Goal: Task Accomplishment & Management: Manage account settings

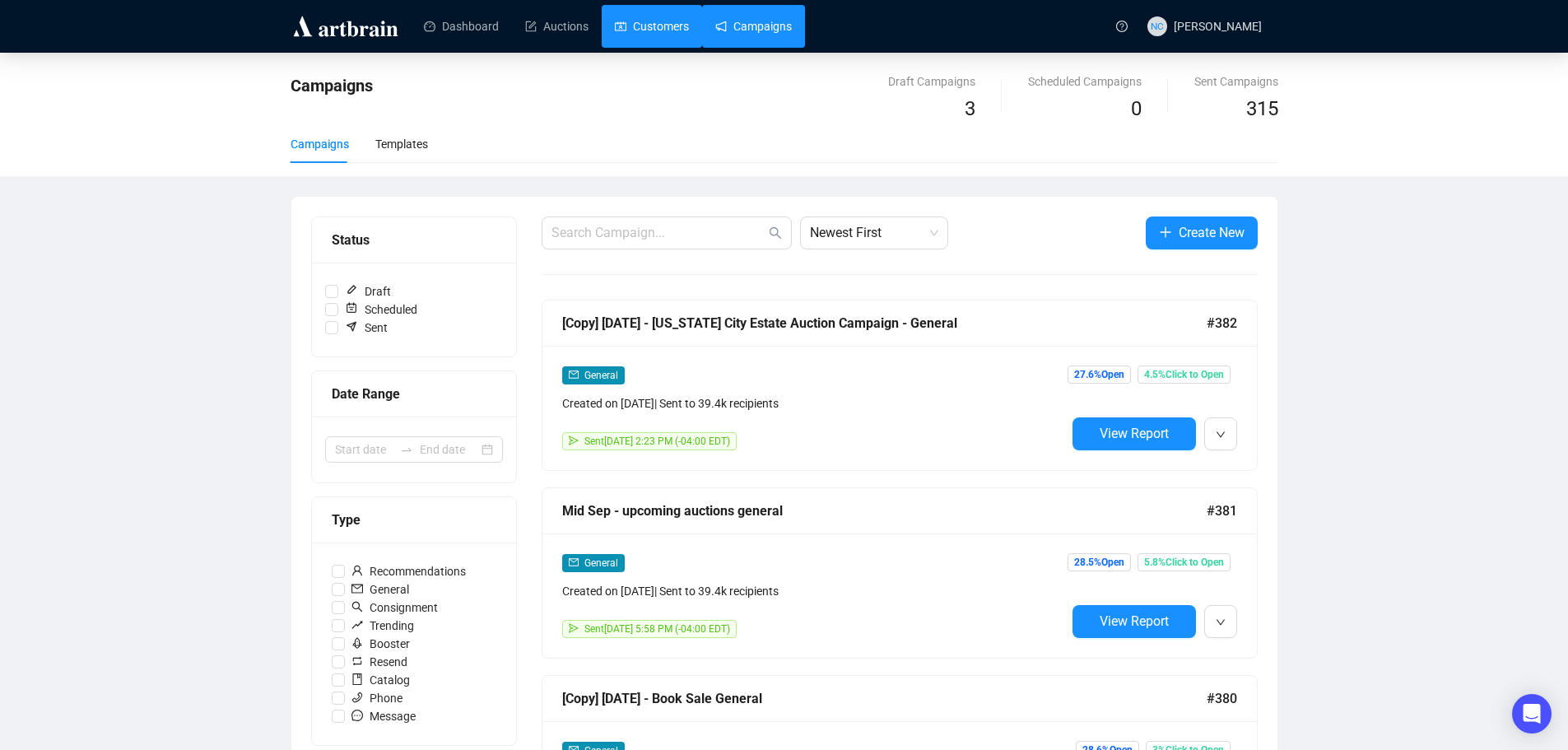
click at [664, 32] on link "Customers" at bounding box center [652, 26] width 74 height 43
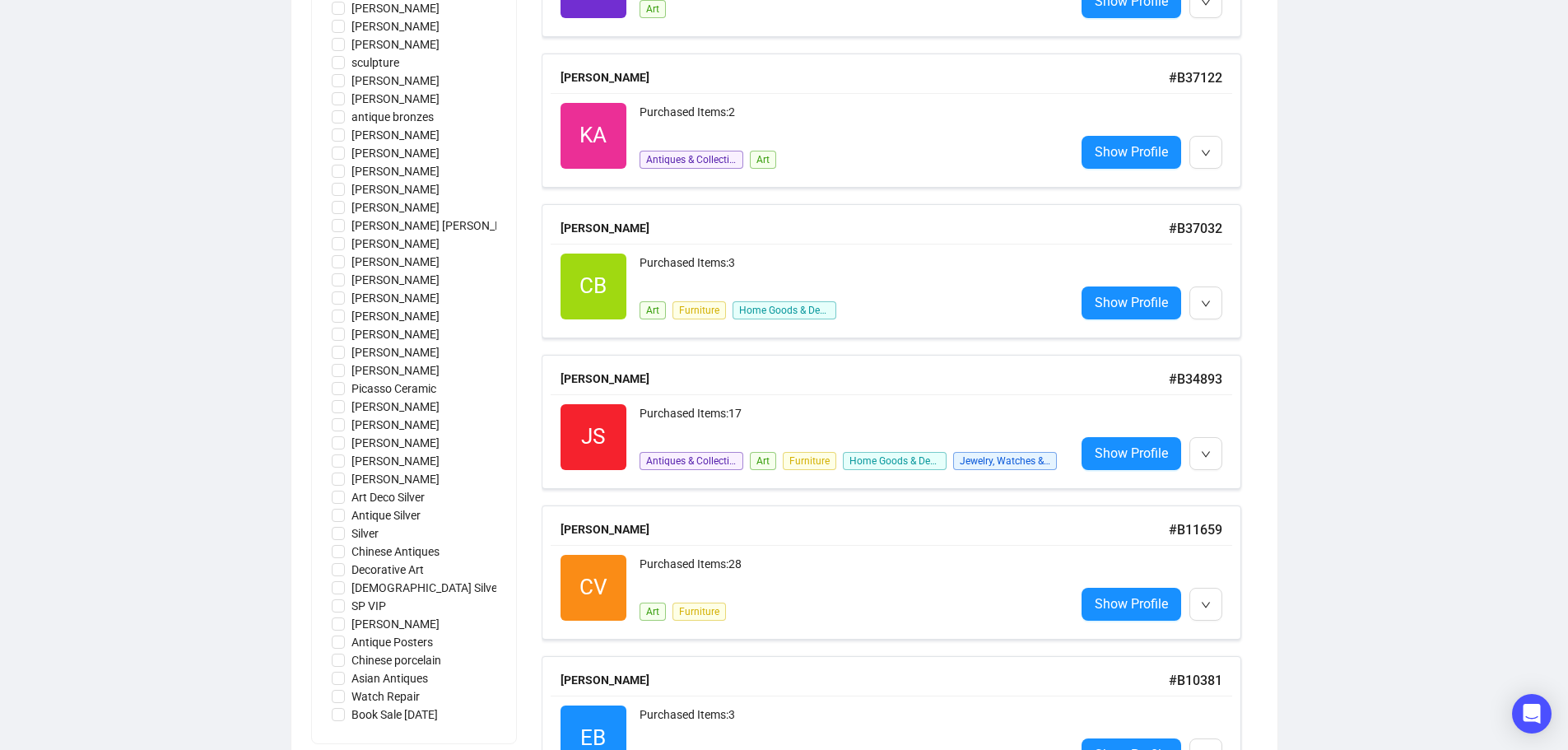
scroll to position [1152, 0]
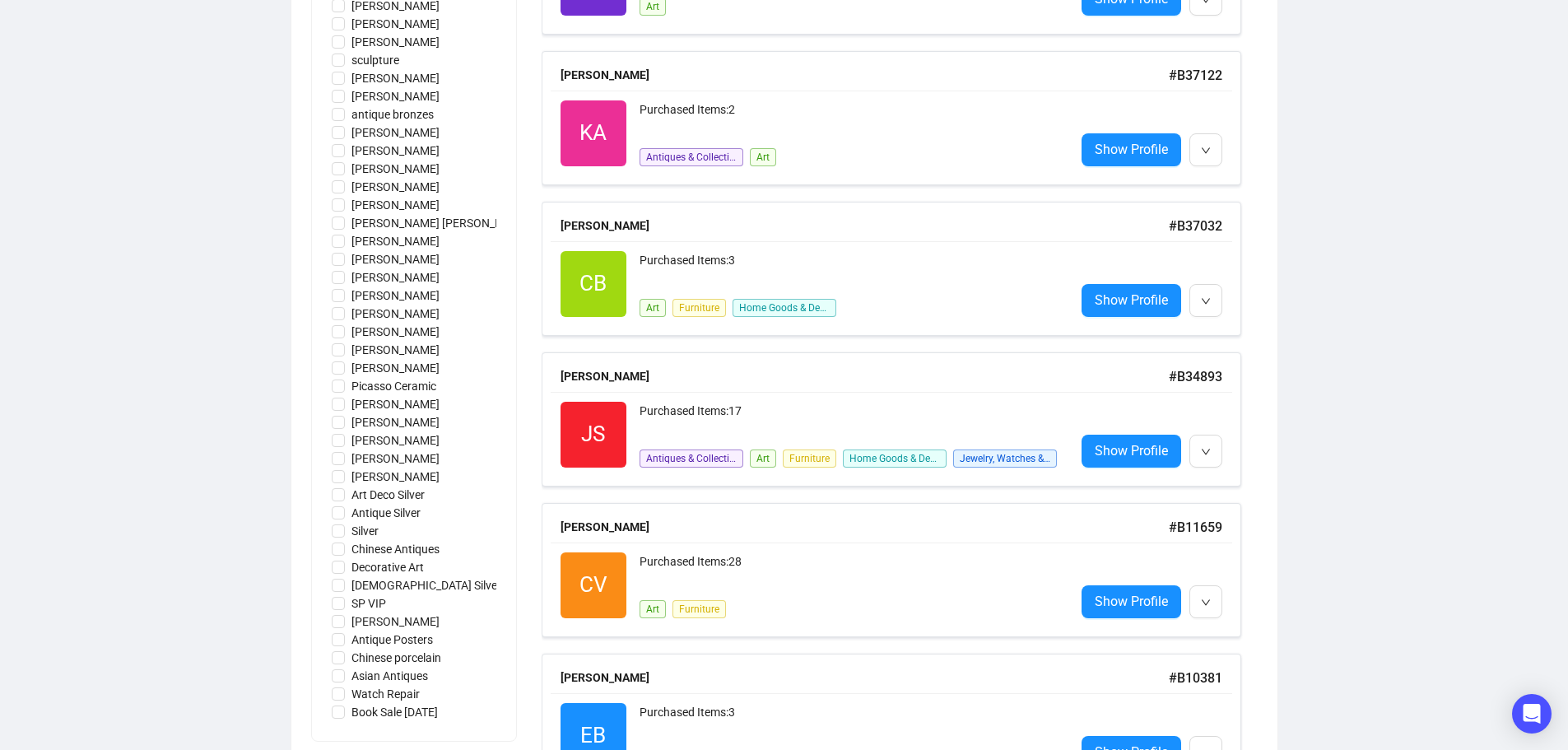
click at [312, 542] on div "[PERSON_NAME] Customers Fine Jewelry [PERSON_NAME] [DEMOGRAPHIC_DATA] Dagger [P…" at bounding box center [414, 241] width 204 height 999
click at [335, 515] on input "Antique Silver" at bounding box center [338, 513] width 13 height 13
checkbox input "true"
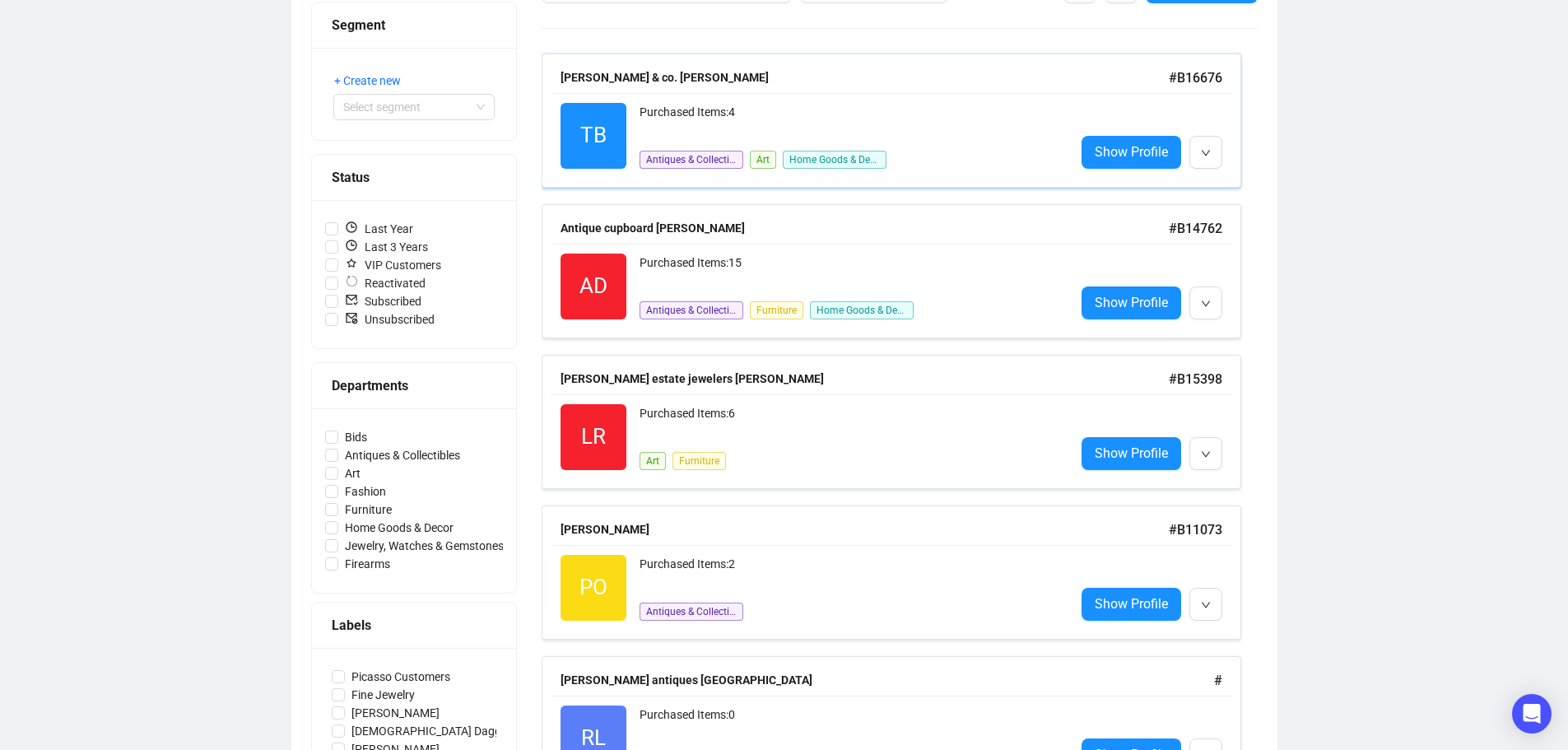
scroll to position [0, 0]
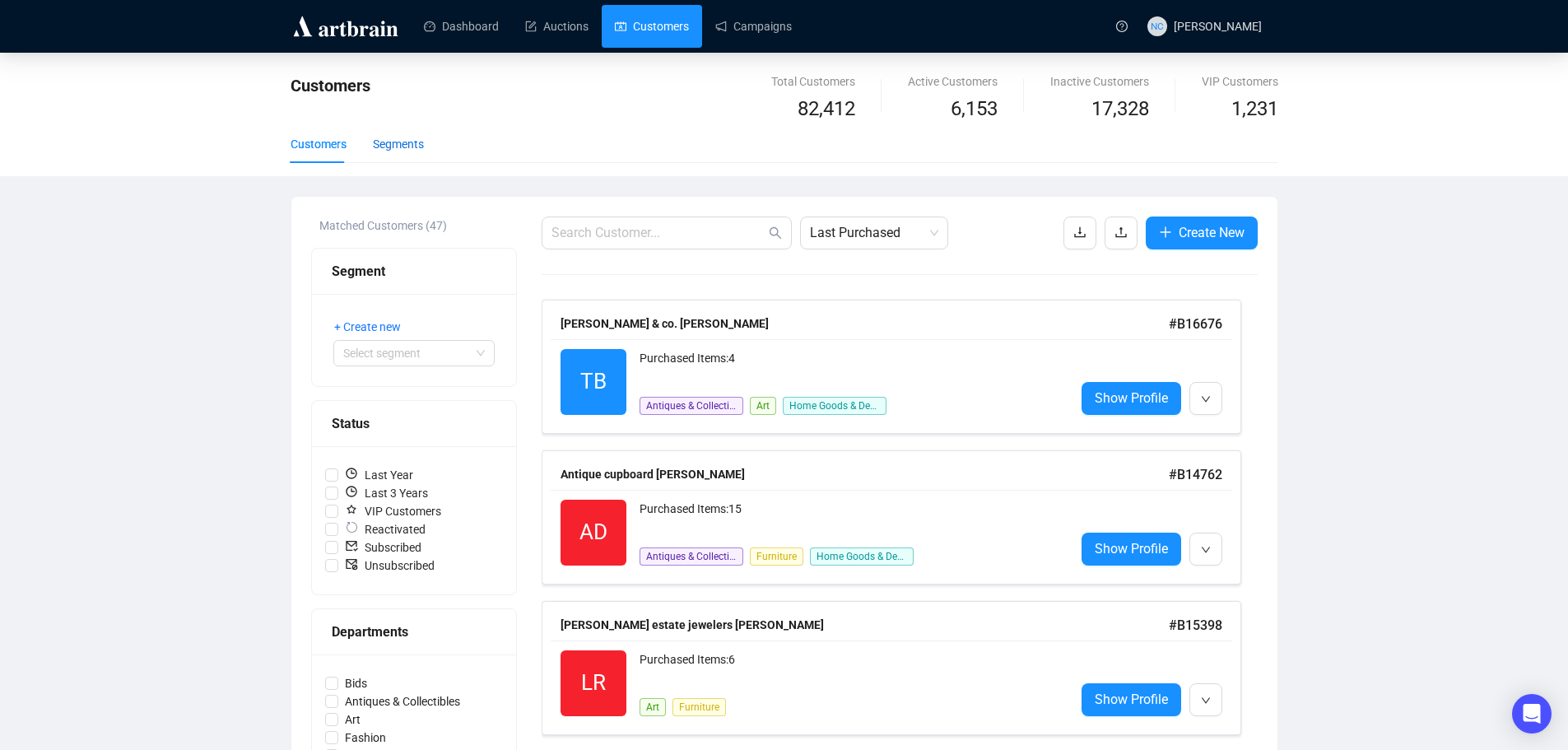
click at [405, 150] on div "Segments" at bounding box center [397, 143] width 51 height 18
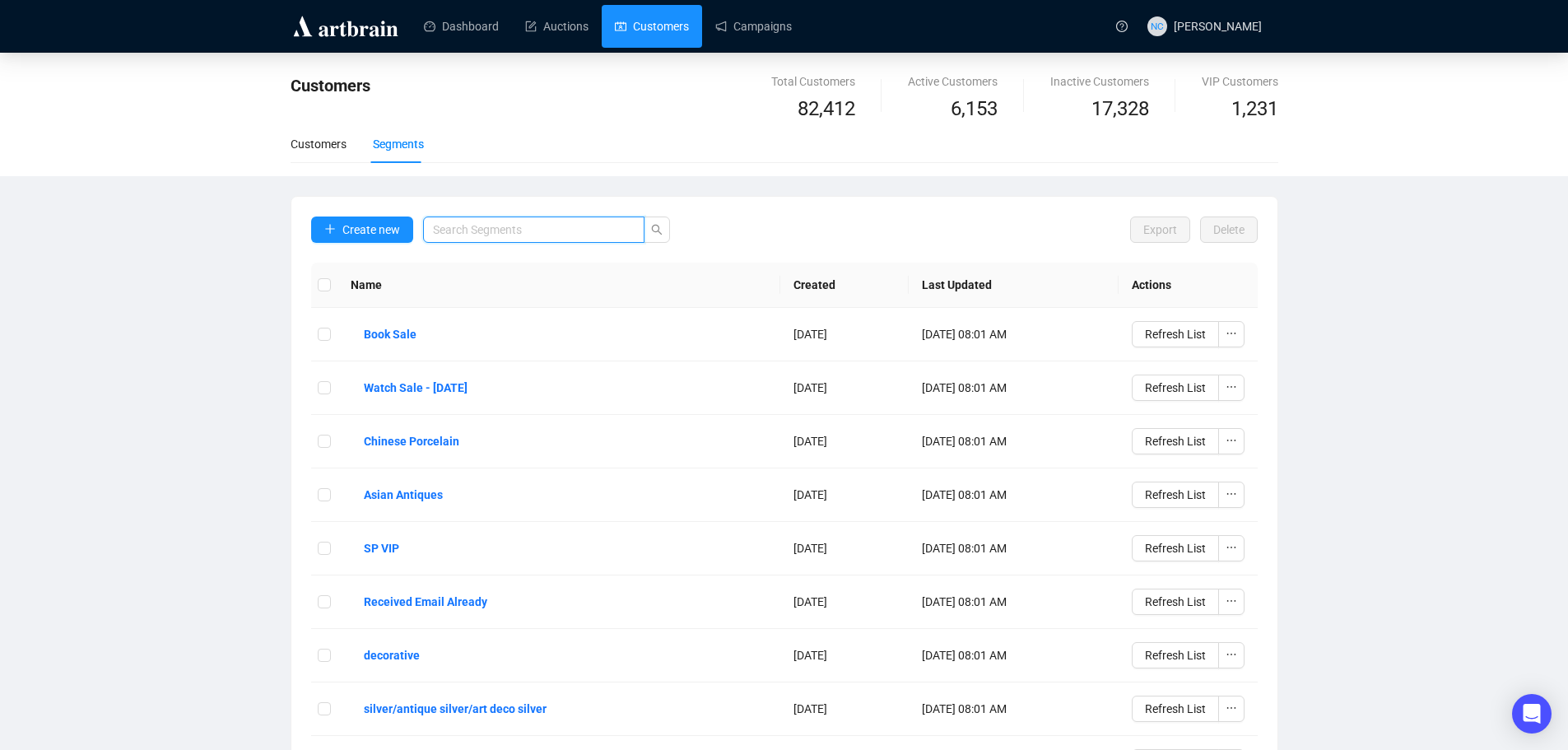
click at [596, 232] on input "search" at bounding box center [526, 229] width 188 height 18
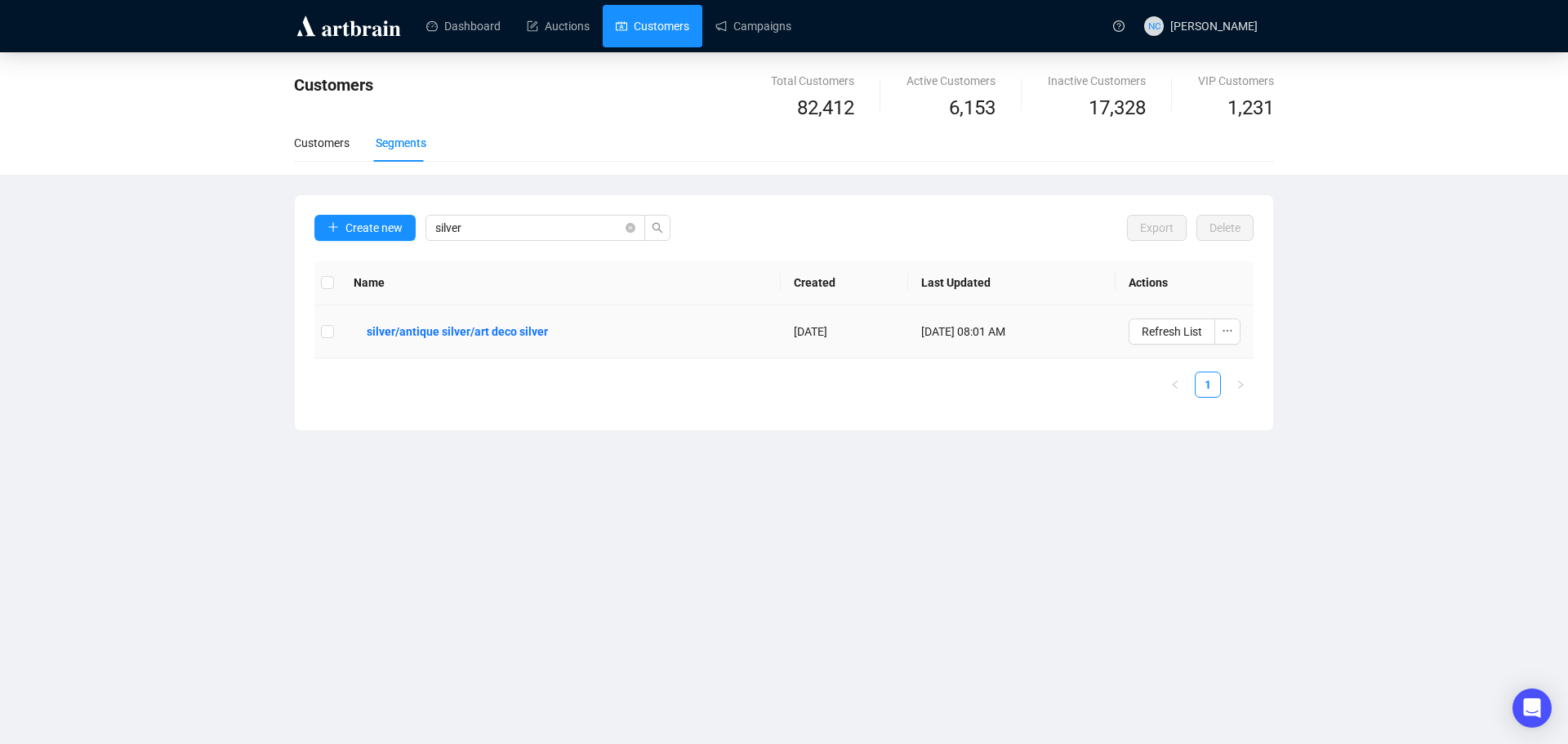
click at [807, 330] on div "[DATE]" at bounding box center [845, 331] width 101 height 18
click at [500, 325] on b "silver/antique silver/art deco silver" at bounding box center [457, 331] width 181 height 18
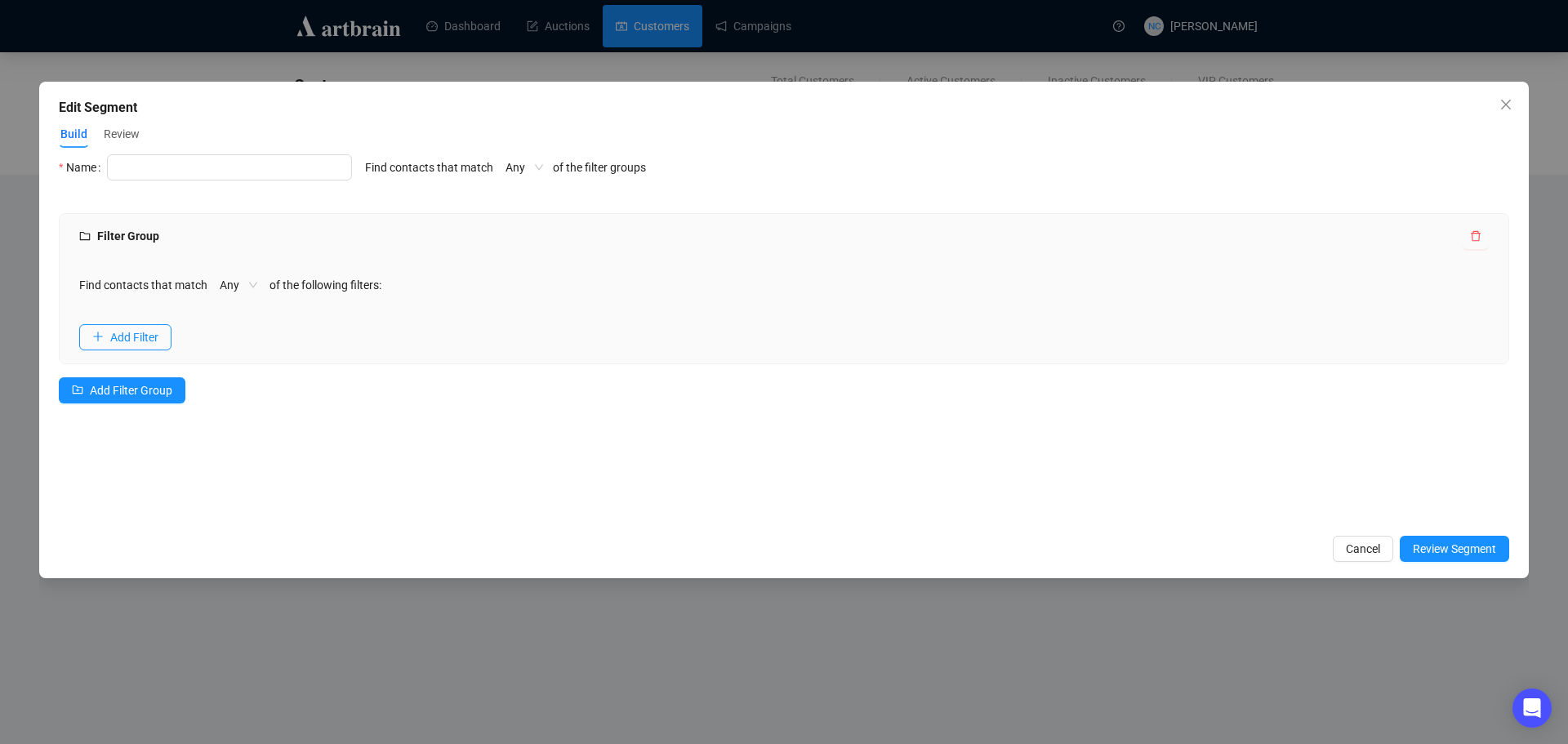
click at [133, 139] on span "Review" at bounding box center [121, 135] width 36 height 17
click at [119, 136] on span "Review" at bounding box center [121, 135] width 36 height 17
click at [121, 145] on button "Review" at bounding box center [121, 135] width 39 height 27
click at [1498, 109] on span "Close" at bounding box center [1506, 104] width 27 height 13
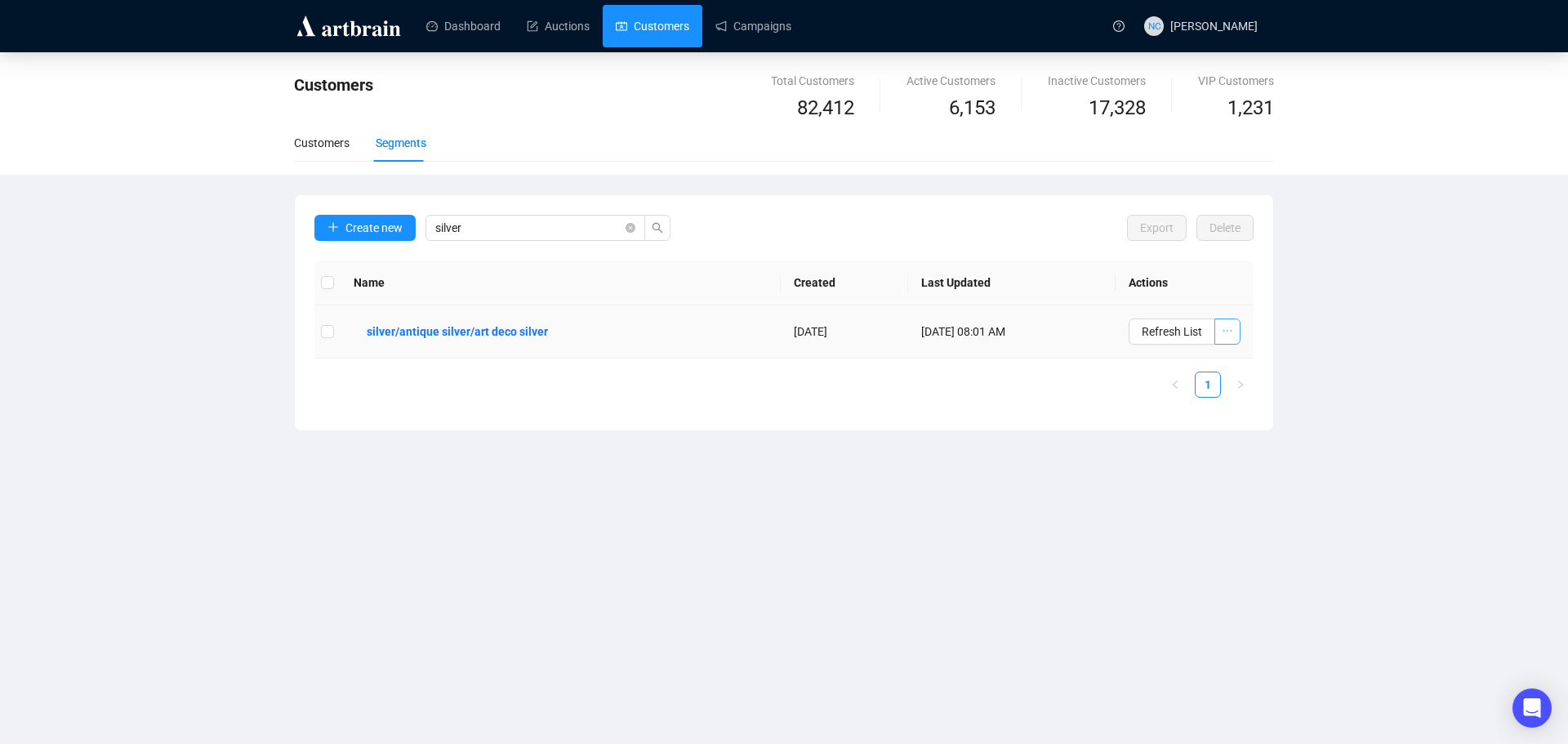
click at [1225, 328] on icon "ellipsis" at bounding box center [1228, 331] width 11 height 11
click at [1018, 524] on div "Dashboard Auctions Customers Campaigns NC [PERSON_NAME] Customers Total Custome…" at bounding box center [784, 372] width 1568 height 744
click at [467, 331] on b "silver/antique silver/art deco silver" at bounding box center [457, 331] width 181 height 18
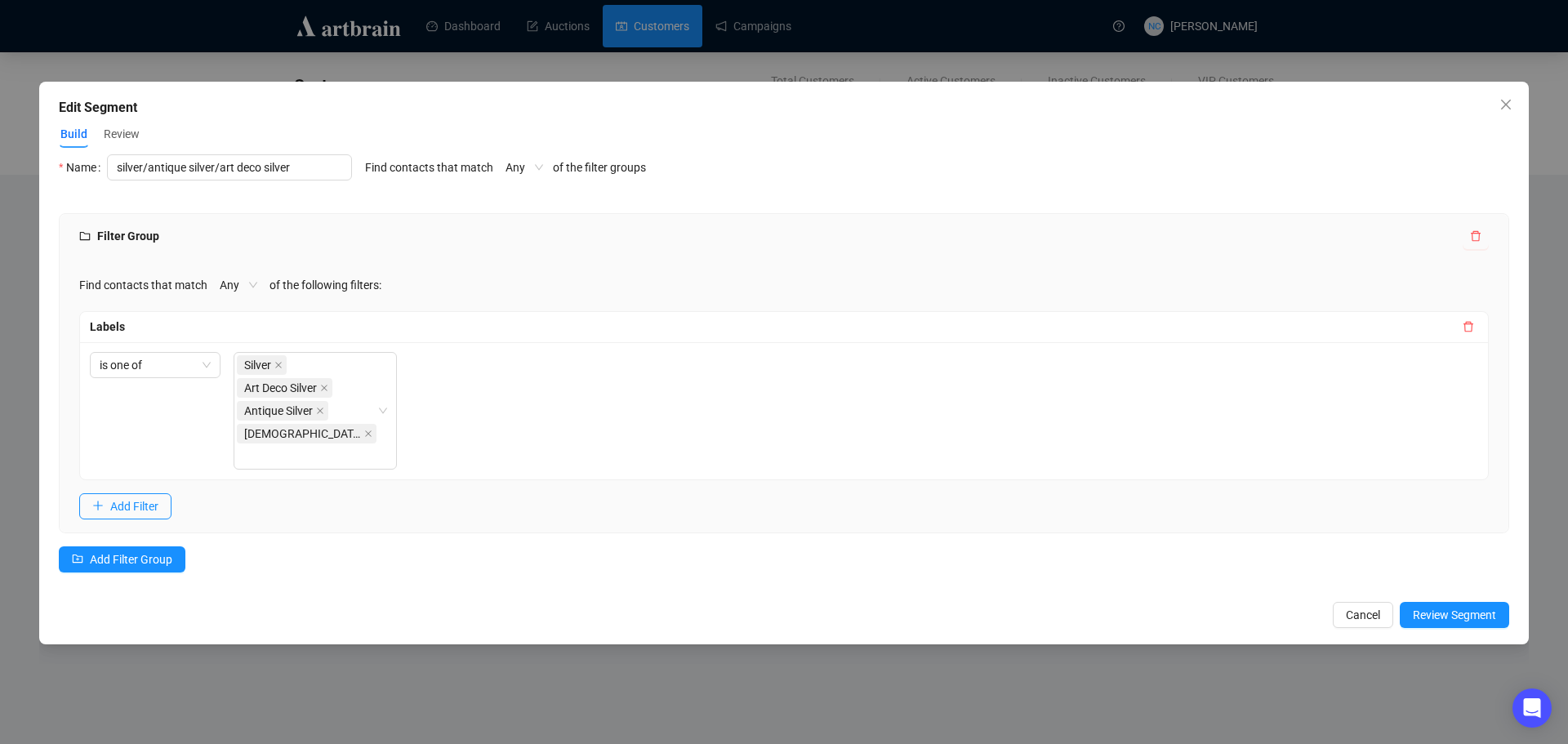
click at [125, 135] on span "Review" at bounding box center [121, 135] width 36 height 17
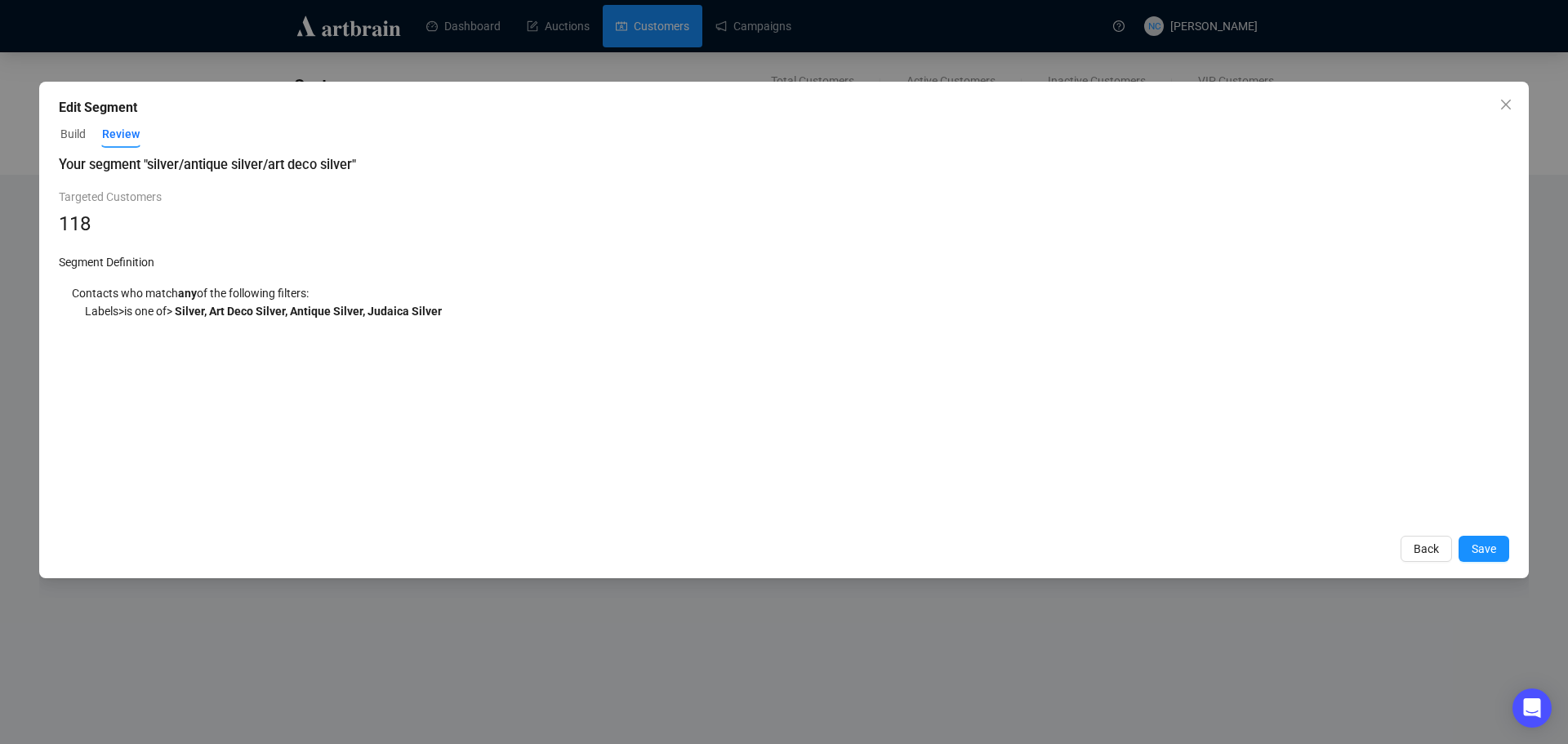
click at [73, 135] on span "Build" at bounding box center [73, 135] width 26 height 17
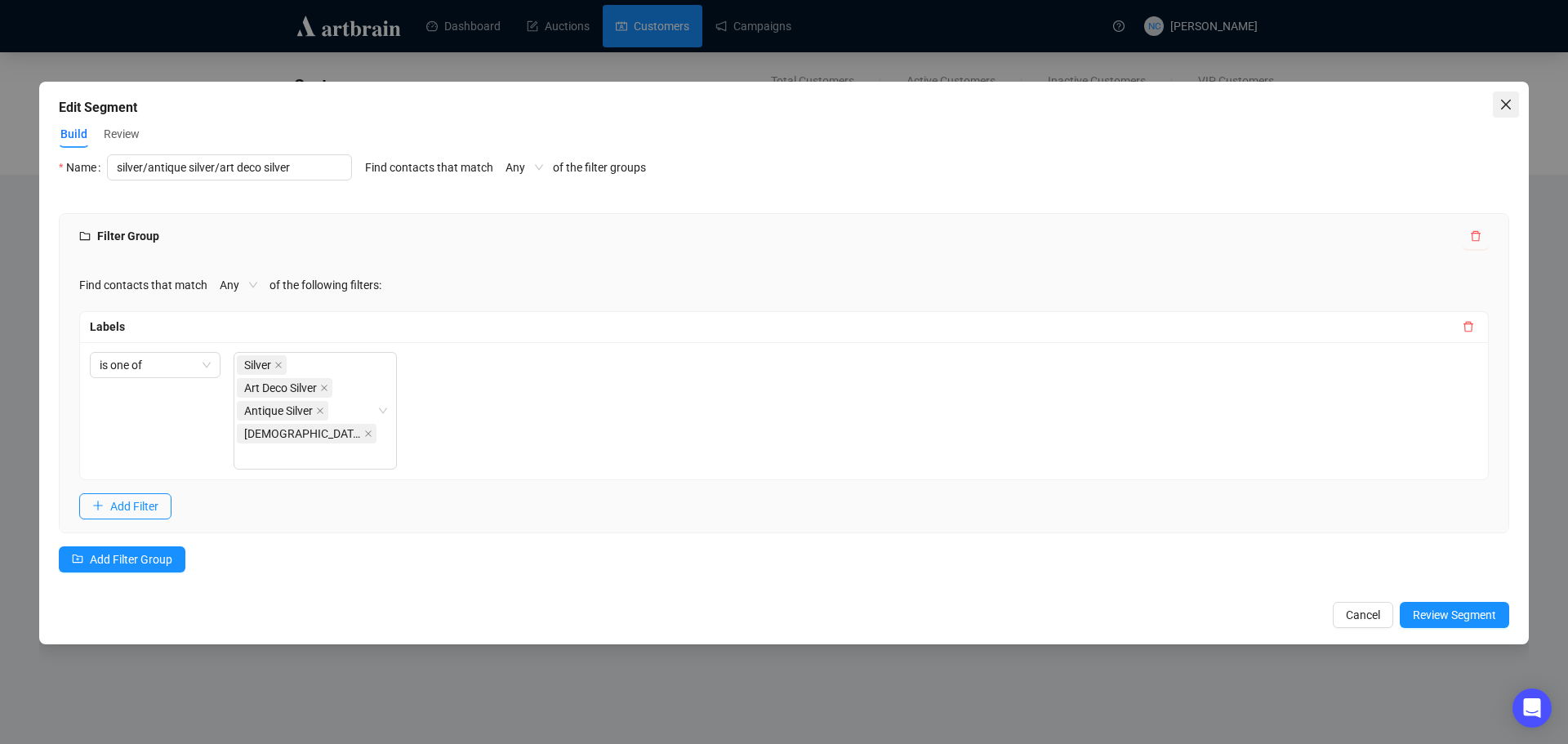
click at [1509, 97] on button "Close" at bounding box center [1506, 105] width 27 height 27
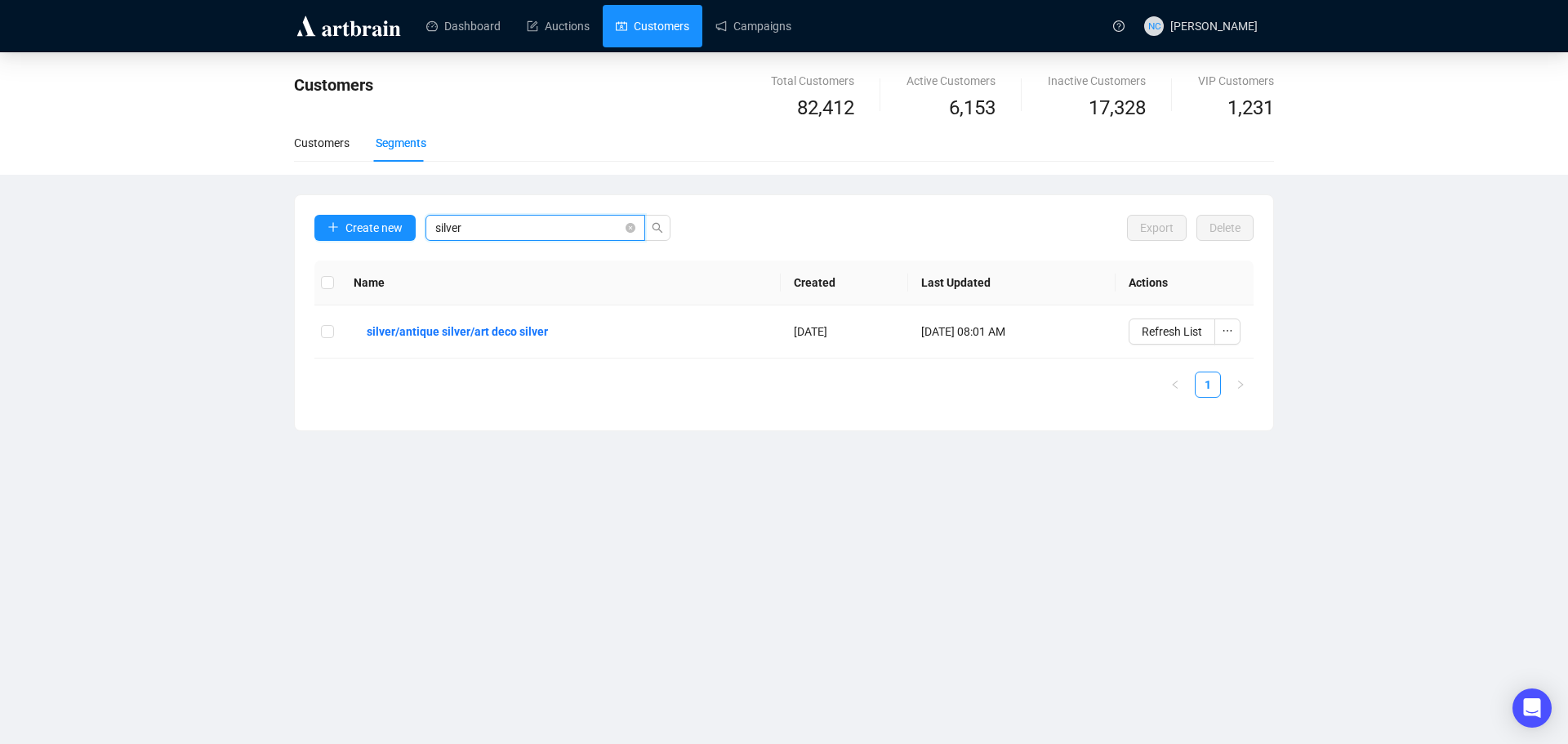
click at [458, 227] on input "silver" at bounding box center [528, 227] width 187 height 18
drag, startPoint x: 478, startPoint y: 227, endPoint x: 404, endPoint y: 227, distance: 74.0
click at [404, 227] on div "Create new silver" at bounding box center [493, 238] width 356 height 45
type input "[MEDICAL_DATA]"
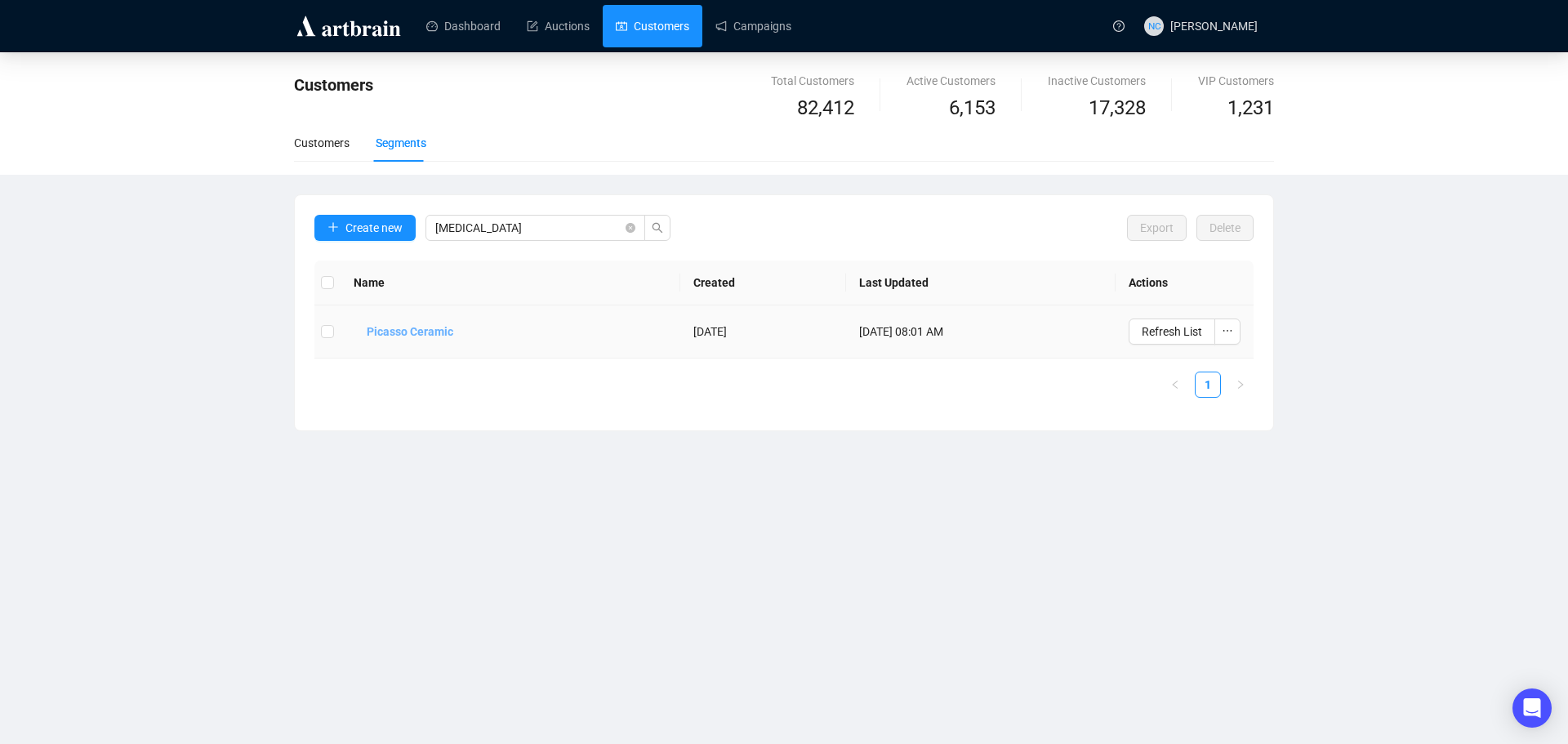
click at [436, 330] on b "Picasso Ceramic" at bounding box center [410, 331] width 86 height 18
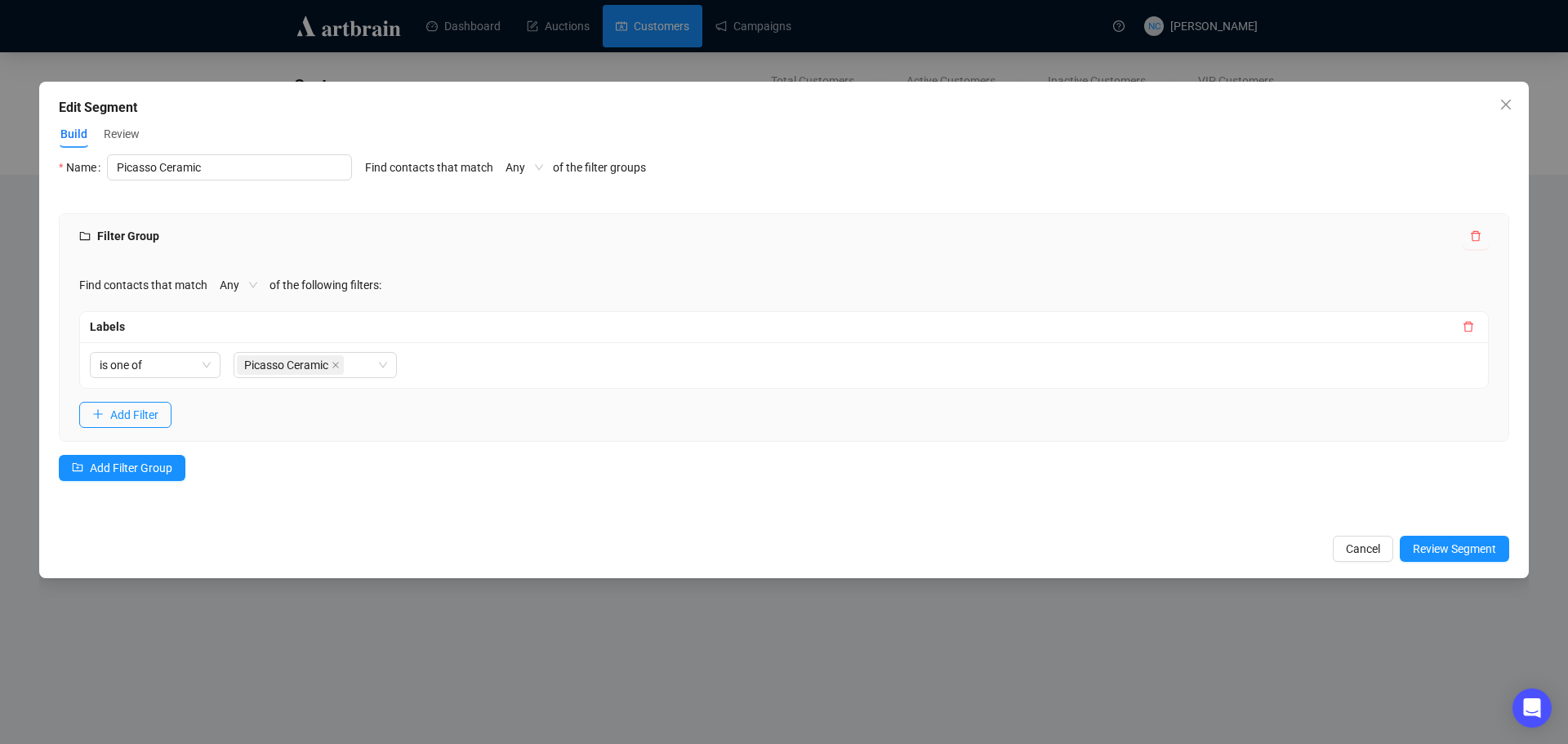
click at [129, 138] on span "Review" at bounding box center [121, 135] width 36 height 17
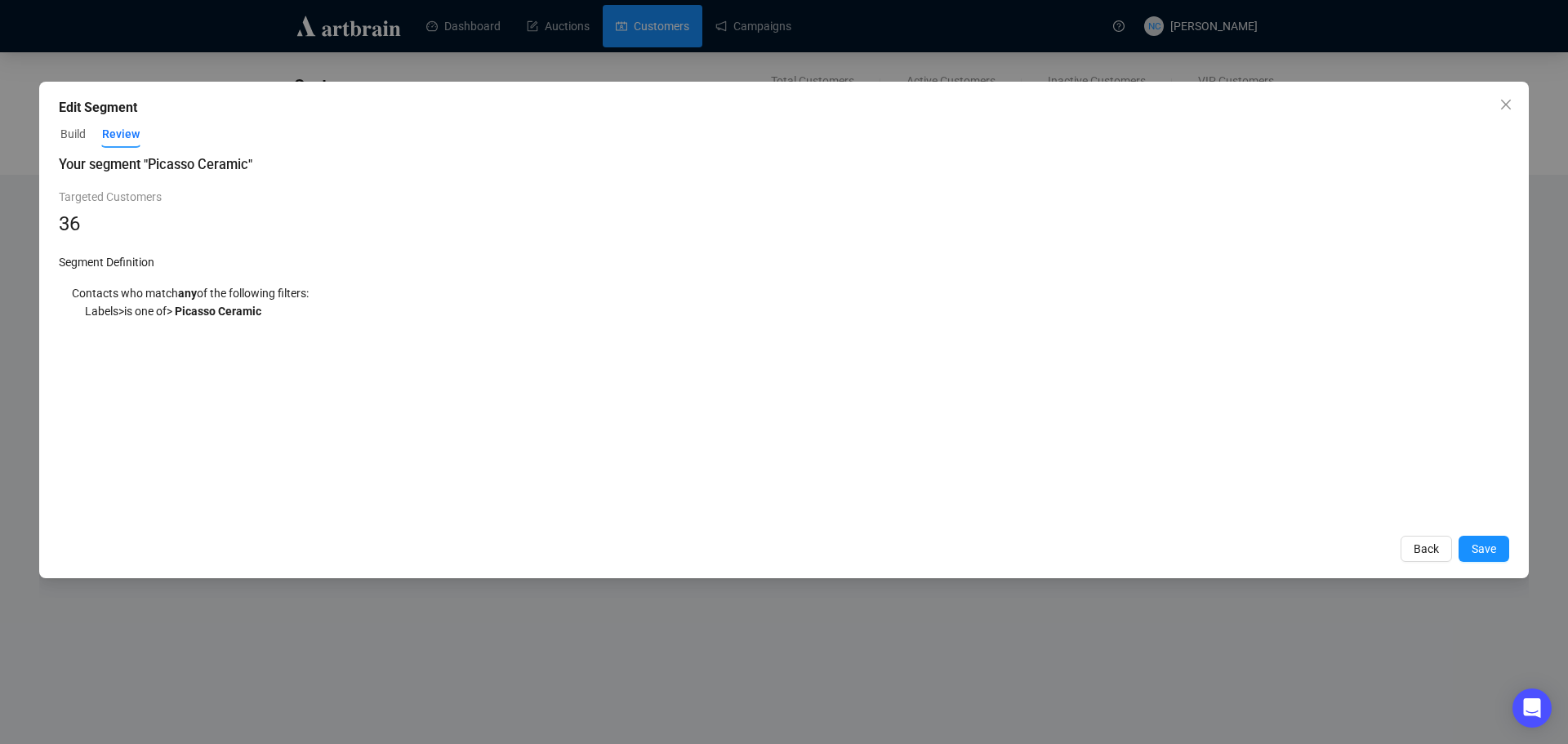
click at [74, 138] on span "Build" at bounding box center [73, 135] width 26 height 17
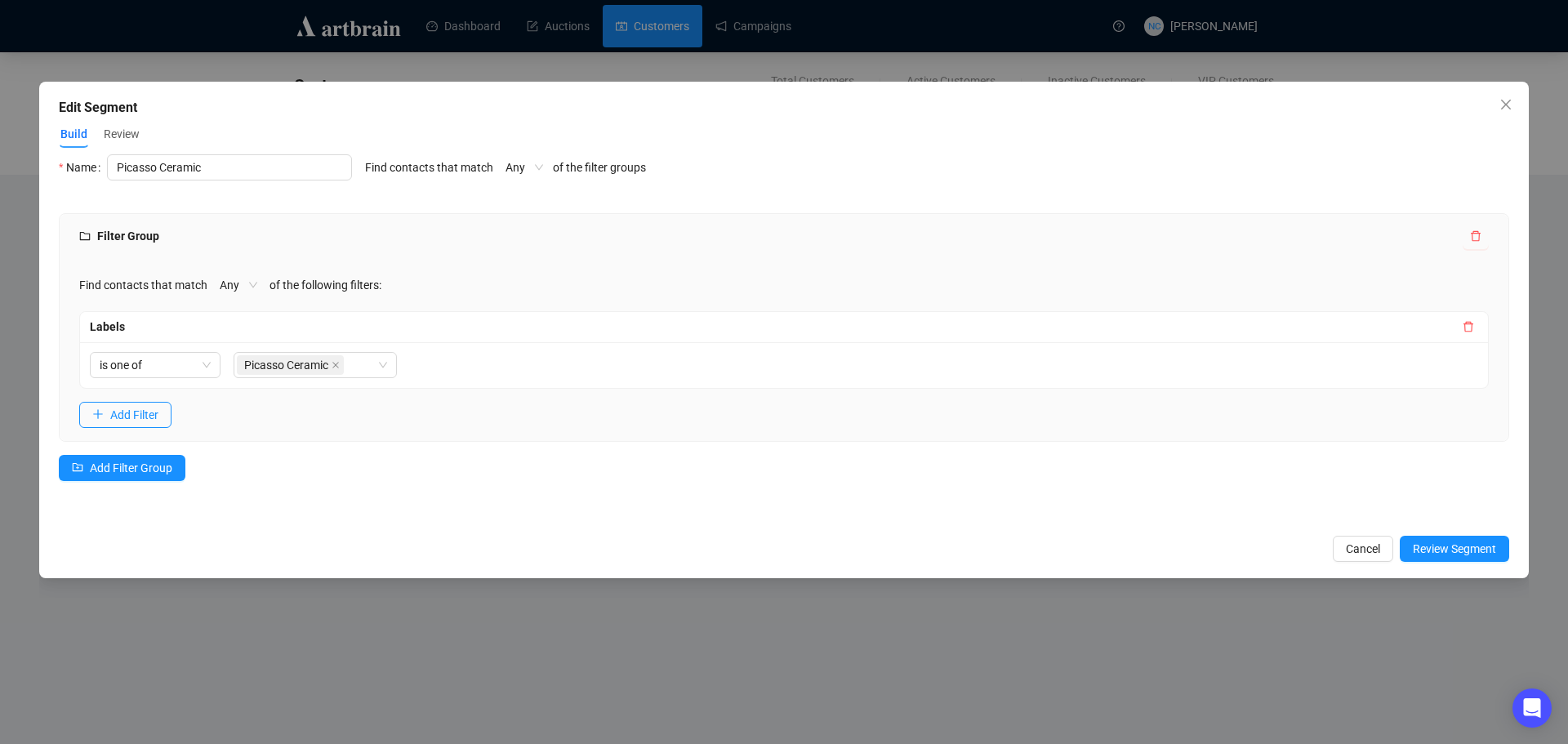
click at [126, 139] on span "Review" at bounding box center [121, 135] width 36 height 17
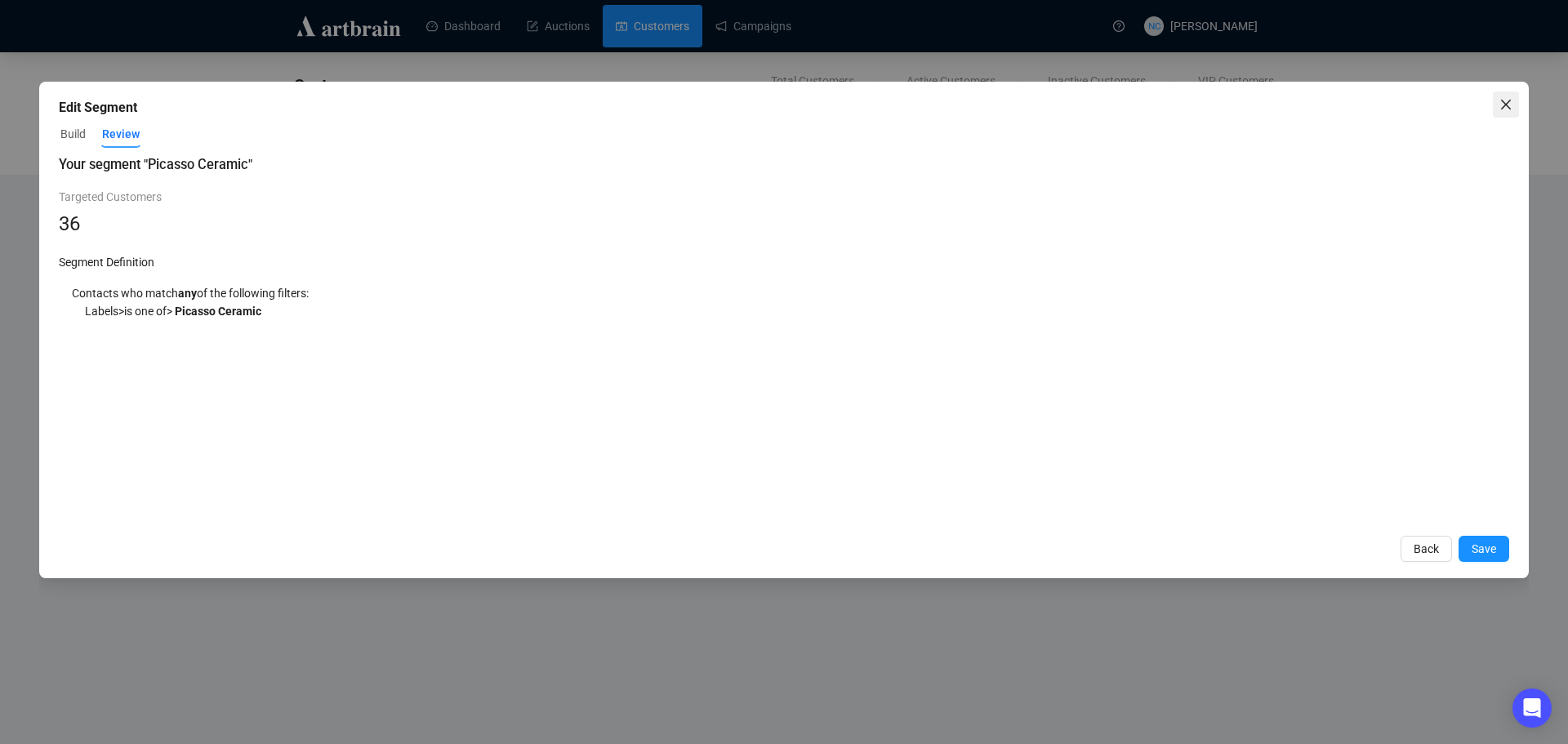
click at [1503, 105] on icon "close" at bounding box center [1506, 104] width 13 height 13
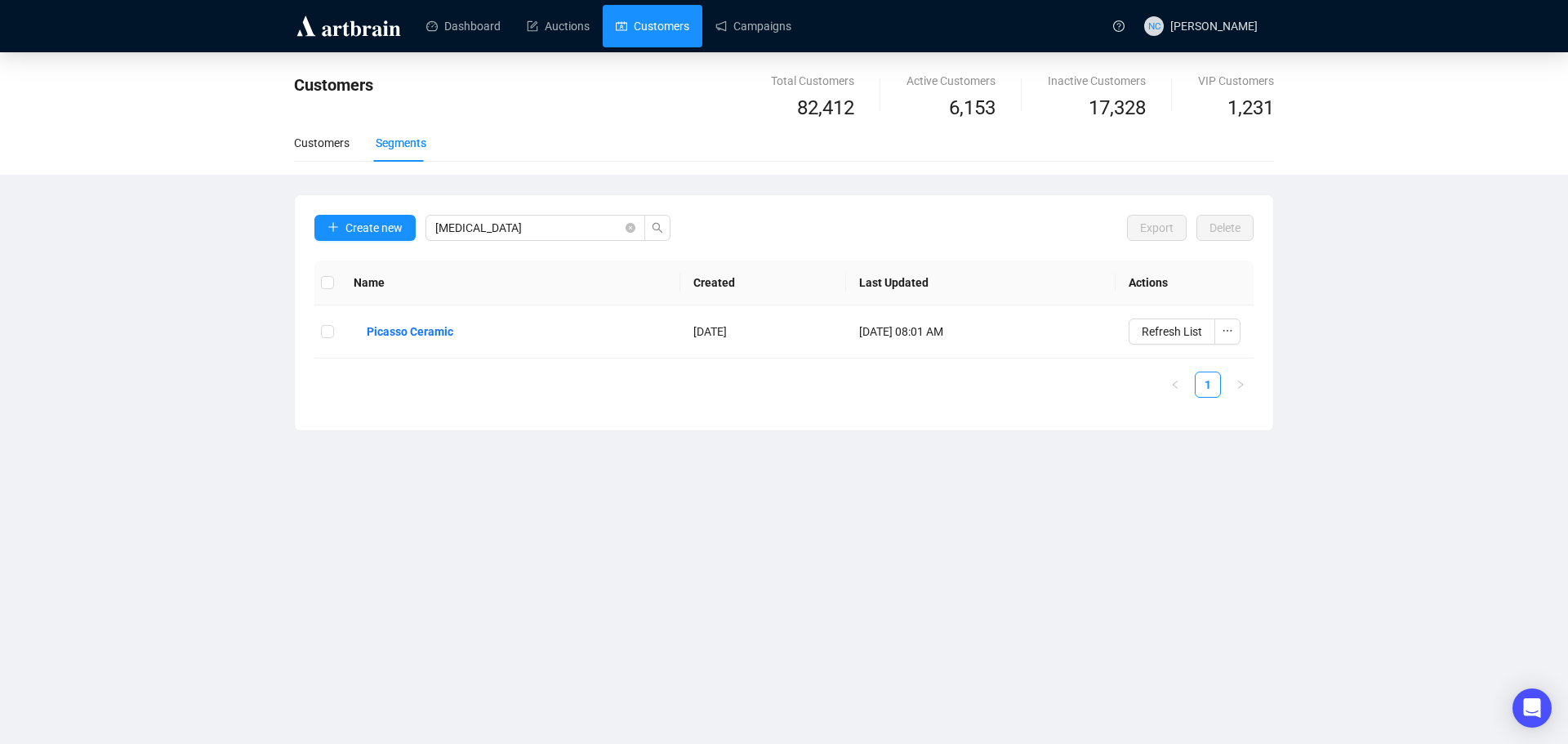
click at [675, 27] on link "Customers" at bounding box center [653, 26] width 74 height 43
click at [318, 149] on div "Customers" at bounding box center [321, 142] width 56 height 18
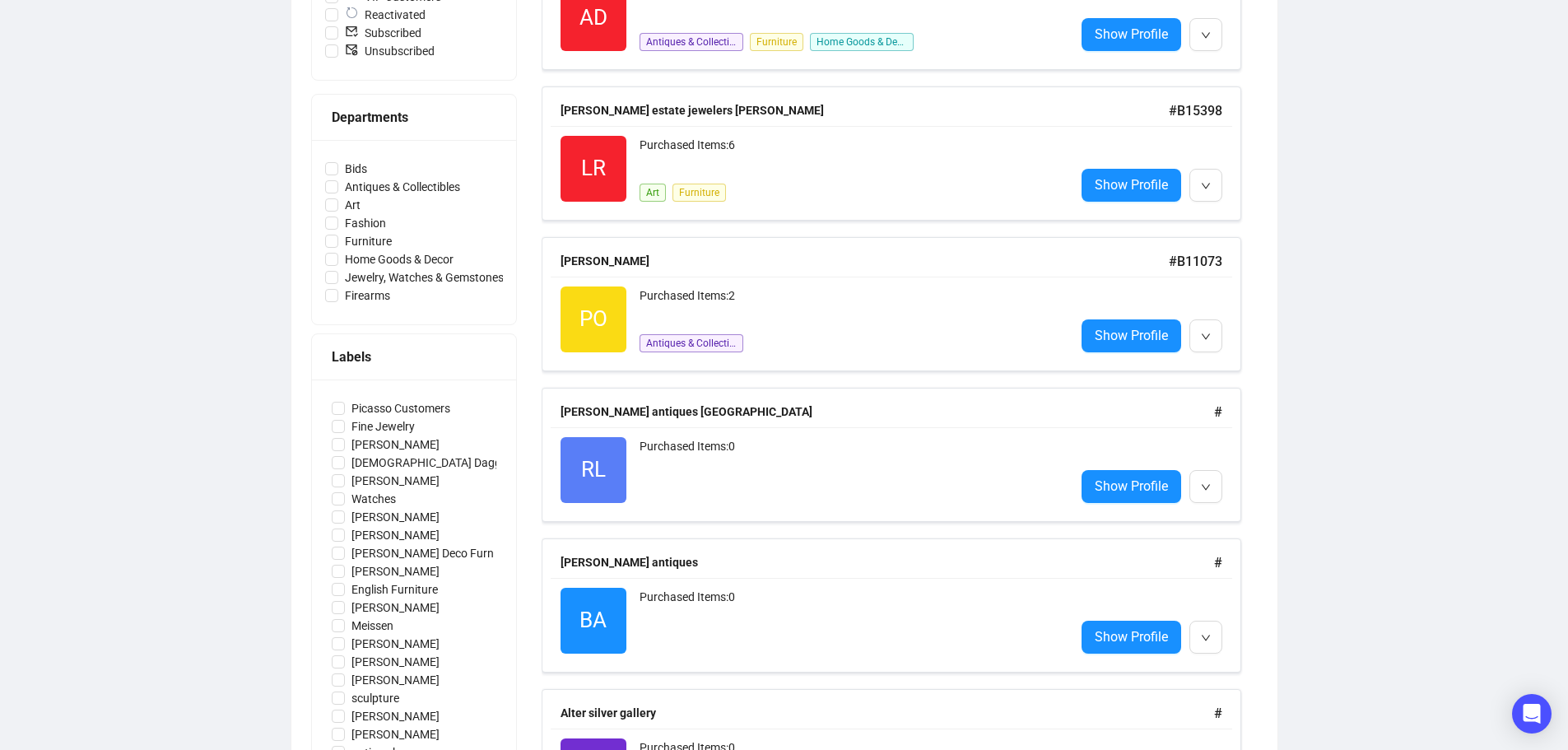
scroll to position [658, 0]
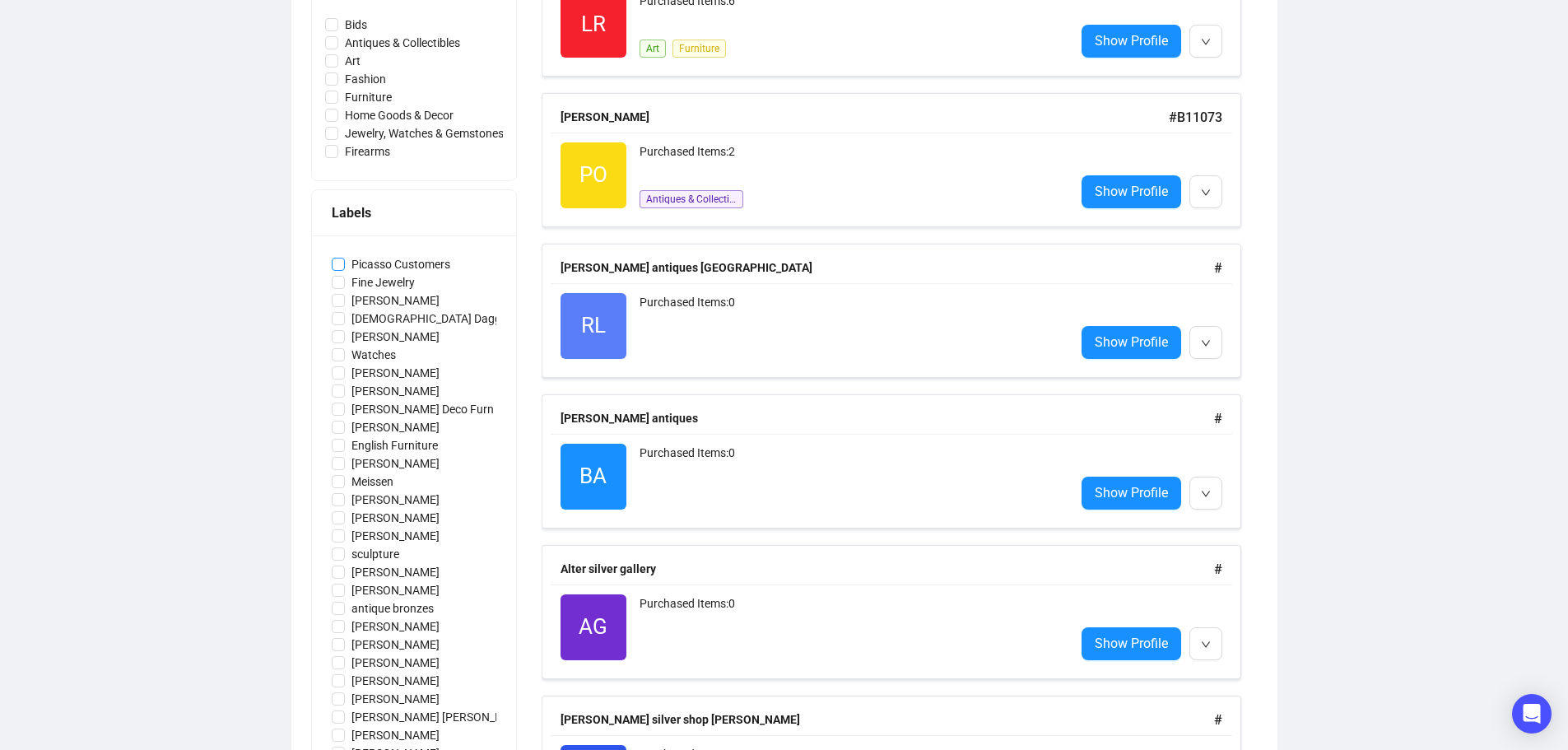
click at [432, 263] on span "Picasso Customers" at bounding box center [400, 264] width 112 height 18
click at [345, 263] on input "Picasso Customers" at bounding box center [338, 265] width 13 height 13
checkbox input "true"
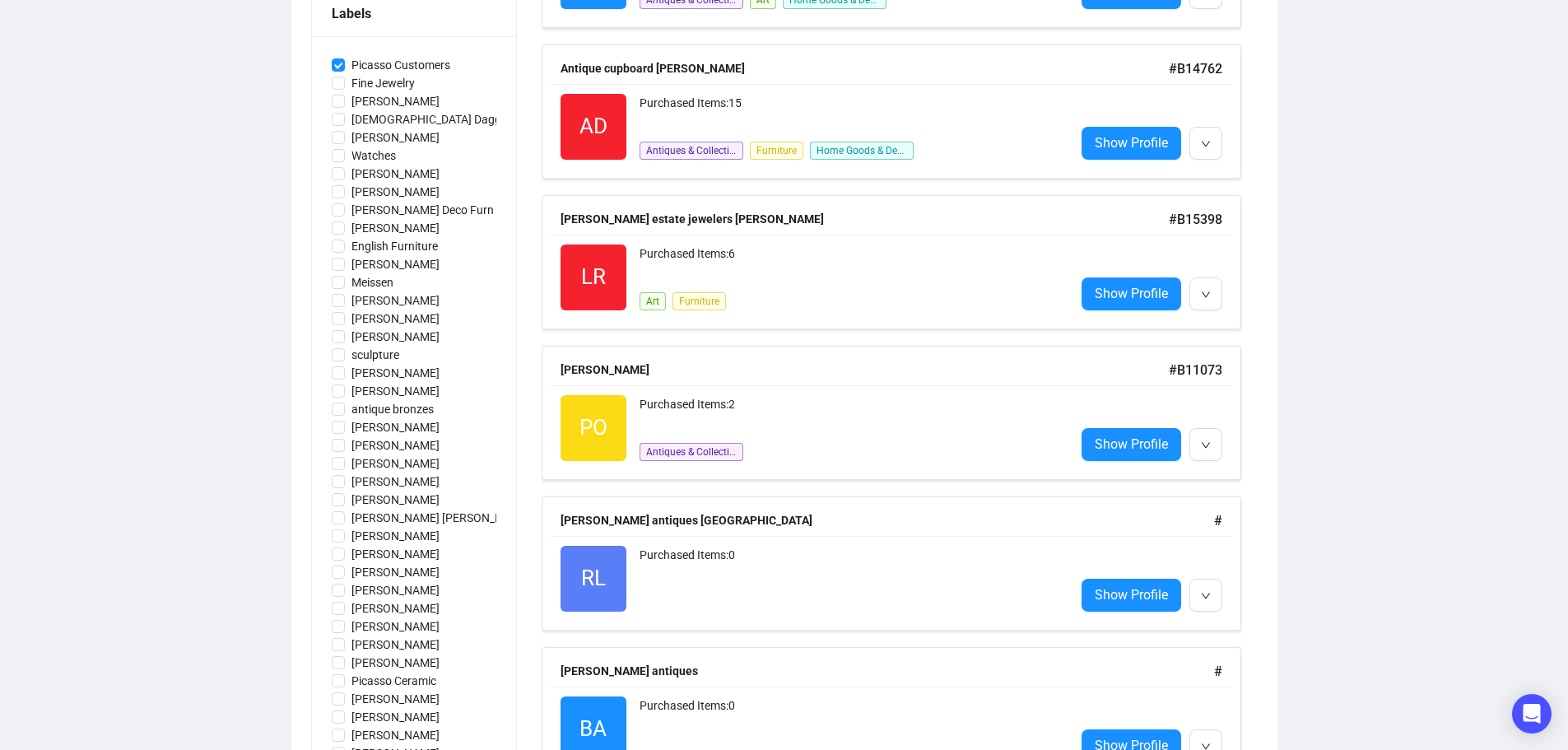
scroll to position [1014, 0]
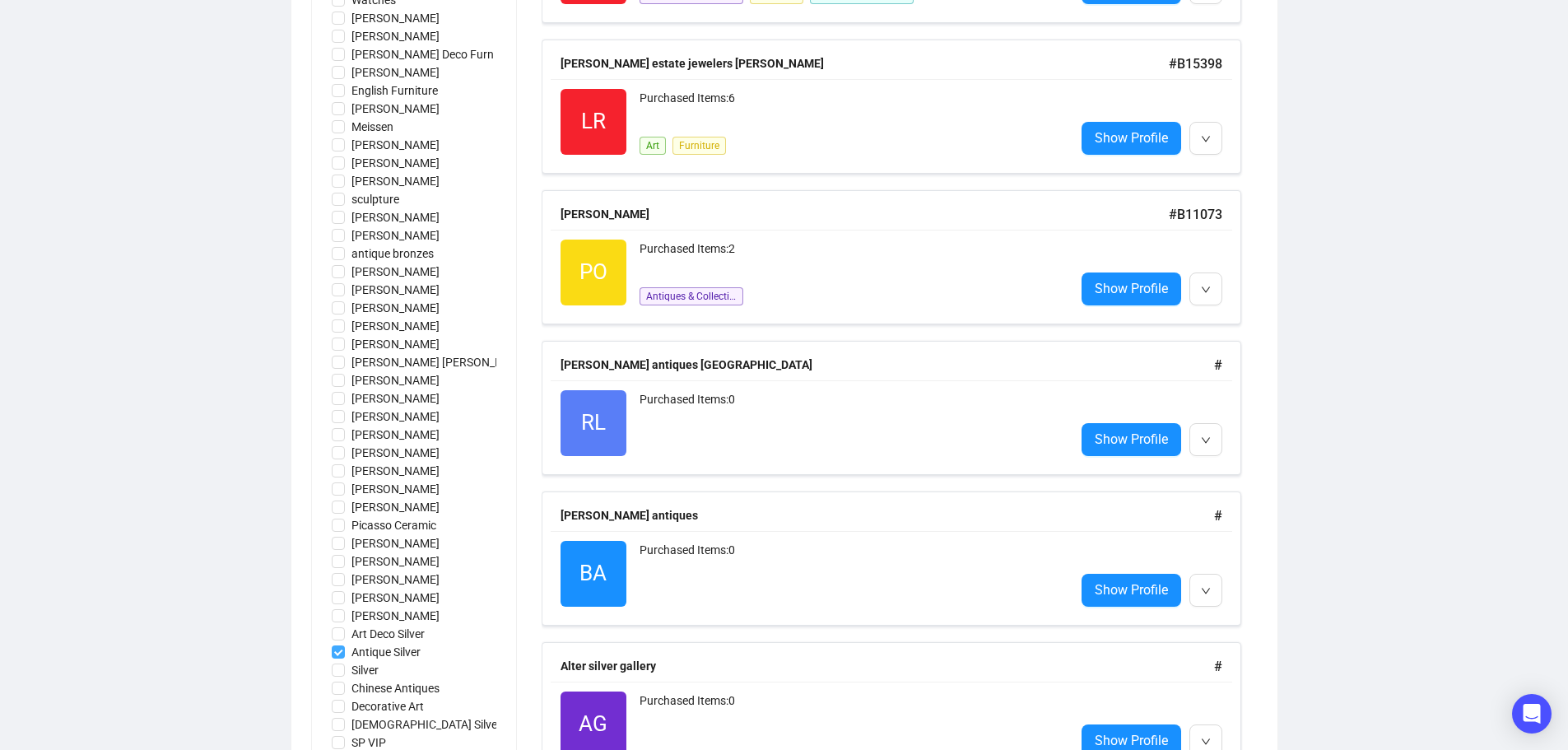
click at [342, 654] on input "Antique Silver" at bounding box center [338, 653] width 13 height 13
checkbox input "false"
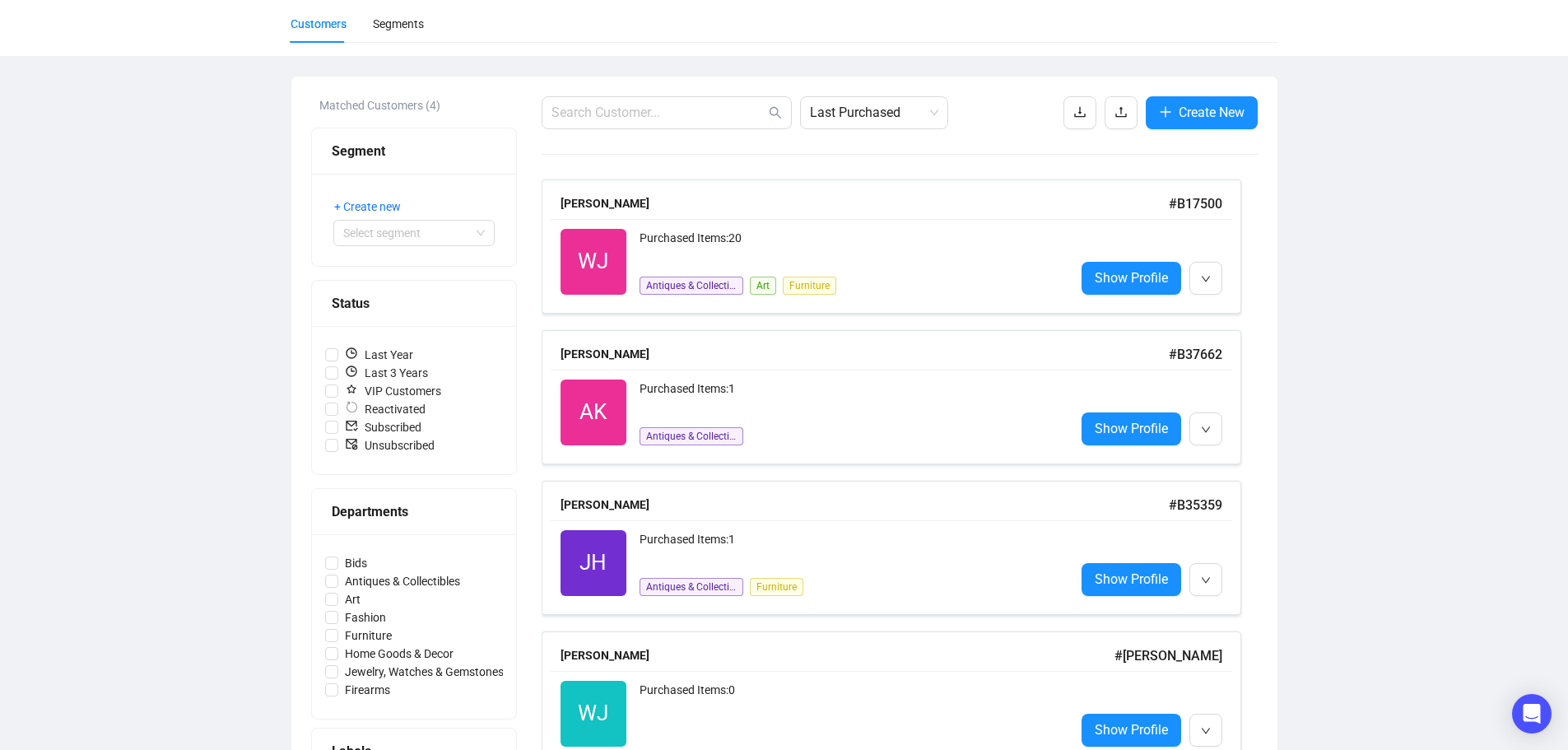
scroll to position [0, 0]
